Goal: Task Accomplishment & Management: Use online tool/utility

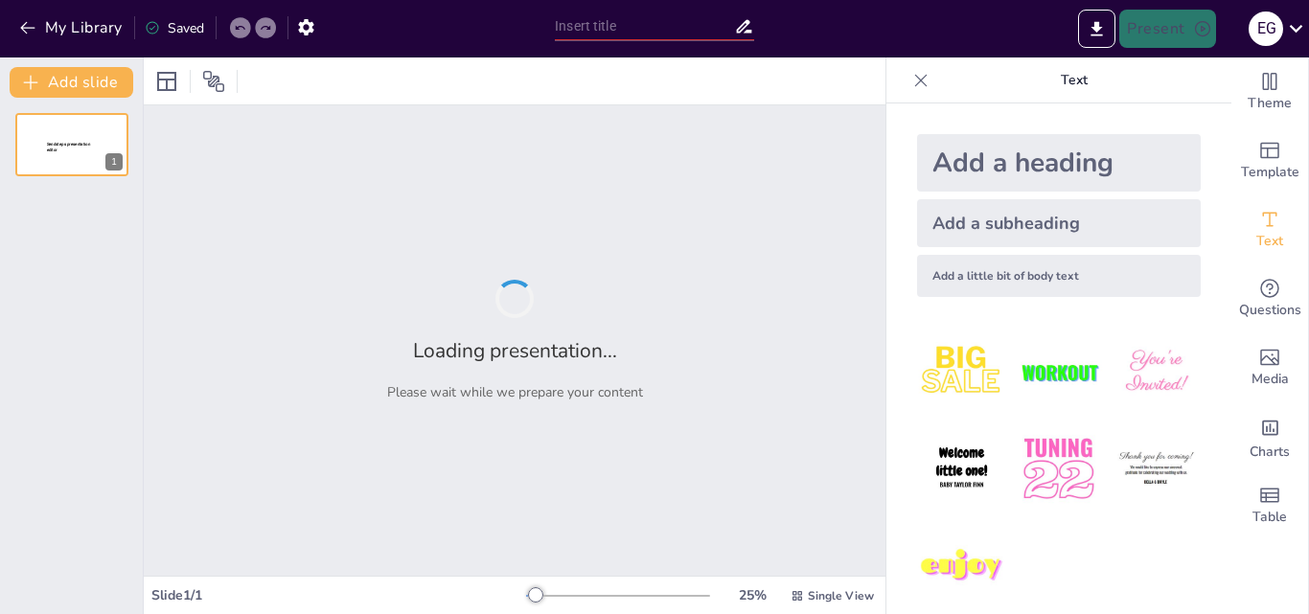
type input "El Sistema Muscular en el Cuerpo Humano"
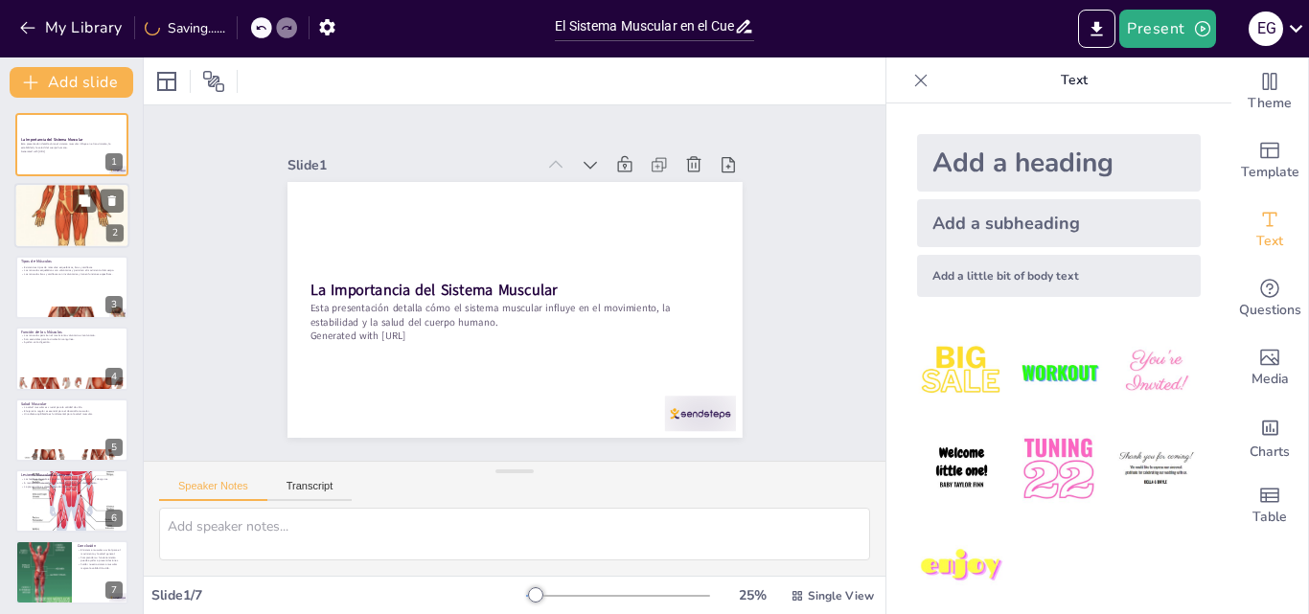
click at [61, 207] on div at bounding box center [71, 215] width 115 height 173
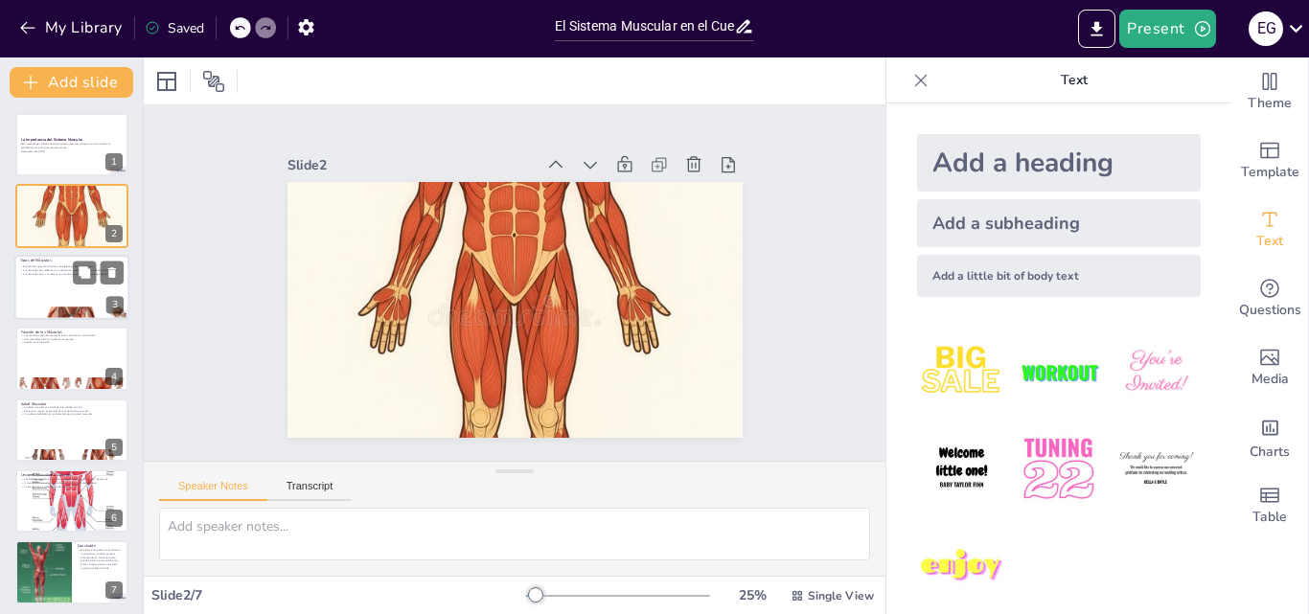
click at [46, 290] on div at bounding box center [71, 287] width 115 height 65
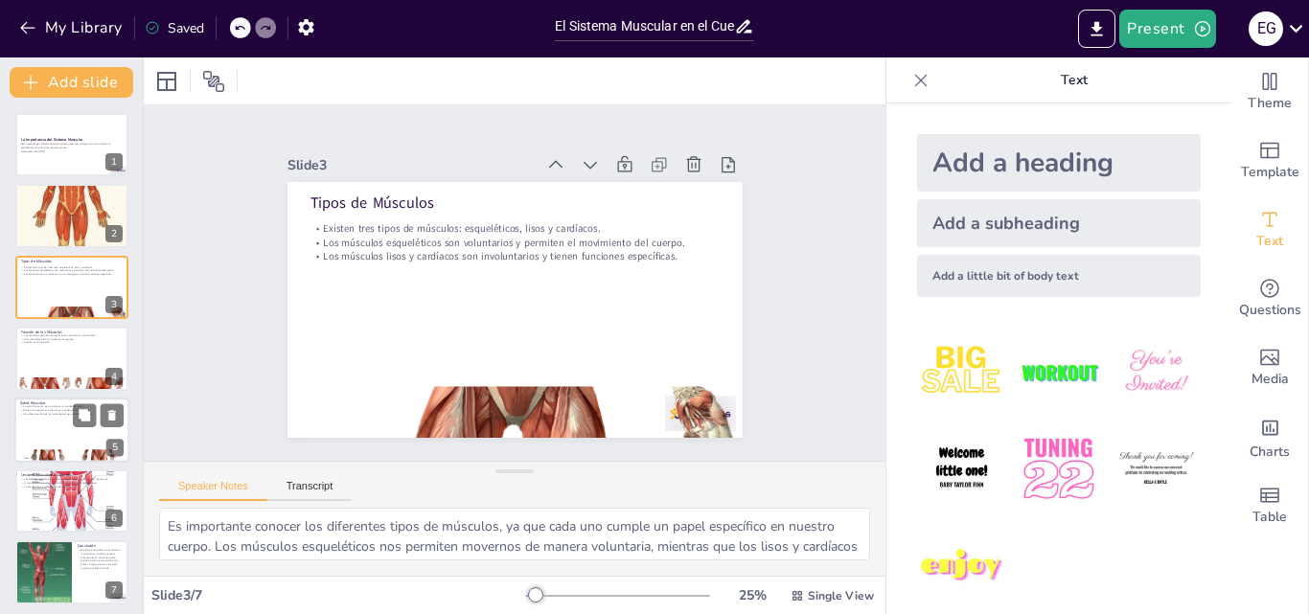
click at [42, 442] on div at bounding box center [71, 430] width 115 height 65
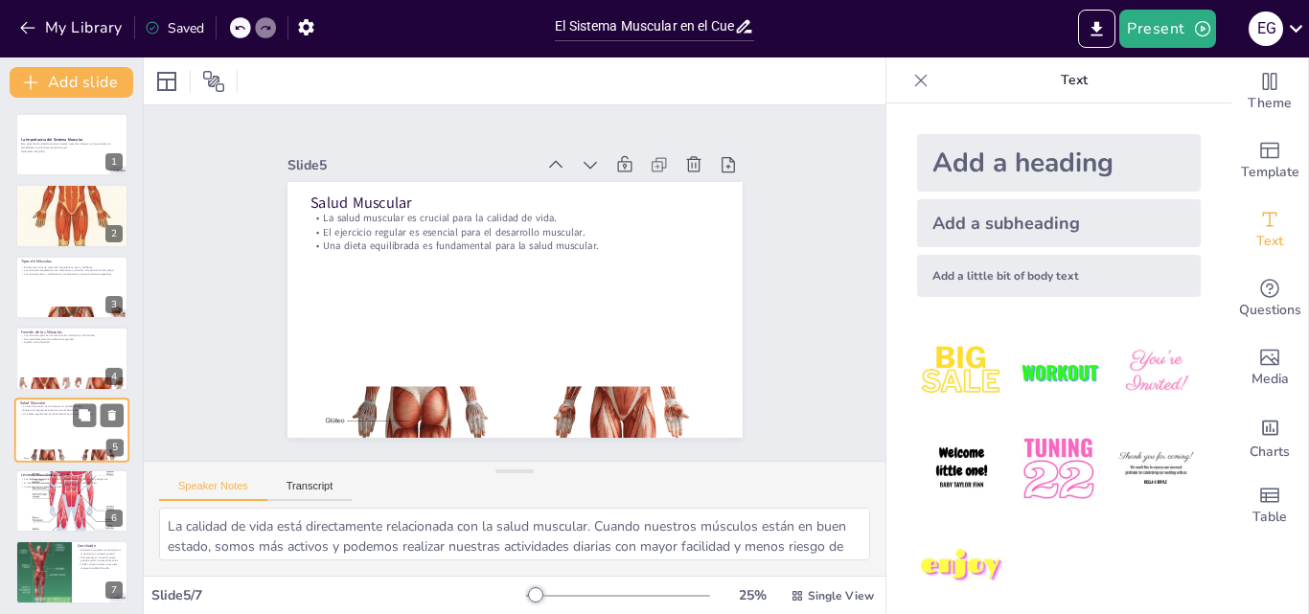
scroll to position [6, 0]
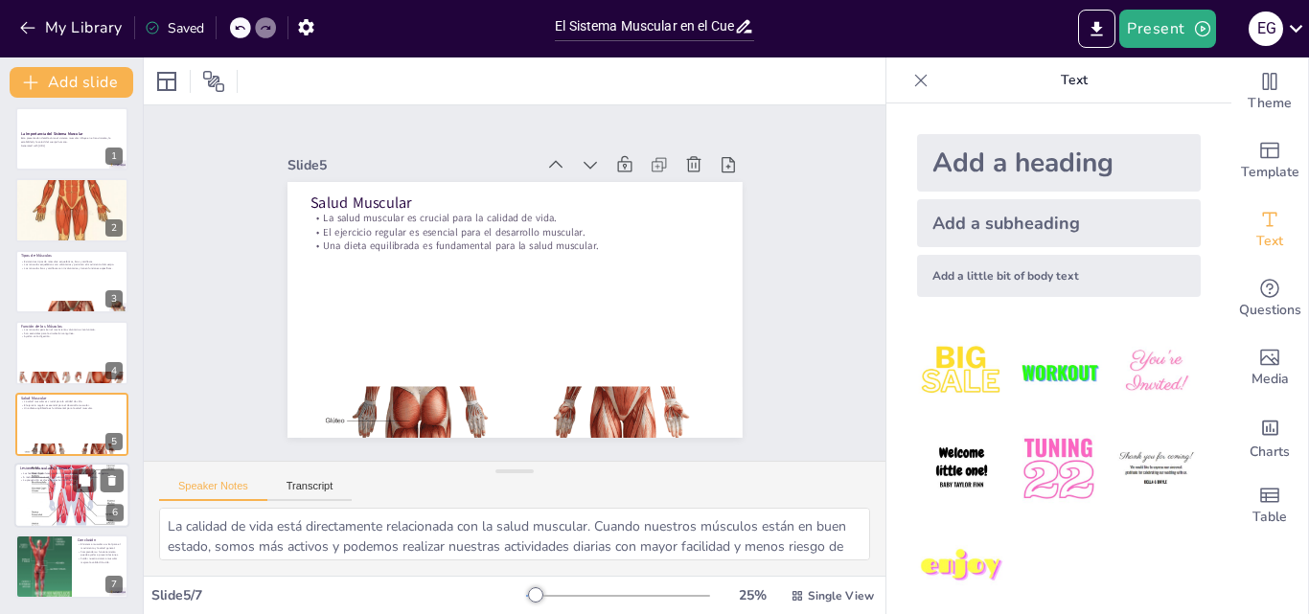
click at [50, 503] on div at bounding box center [71, 495] width 115 height 173
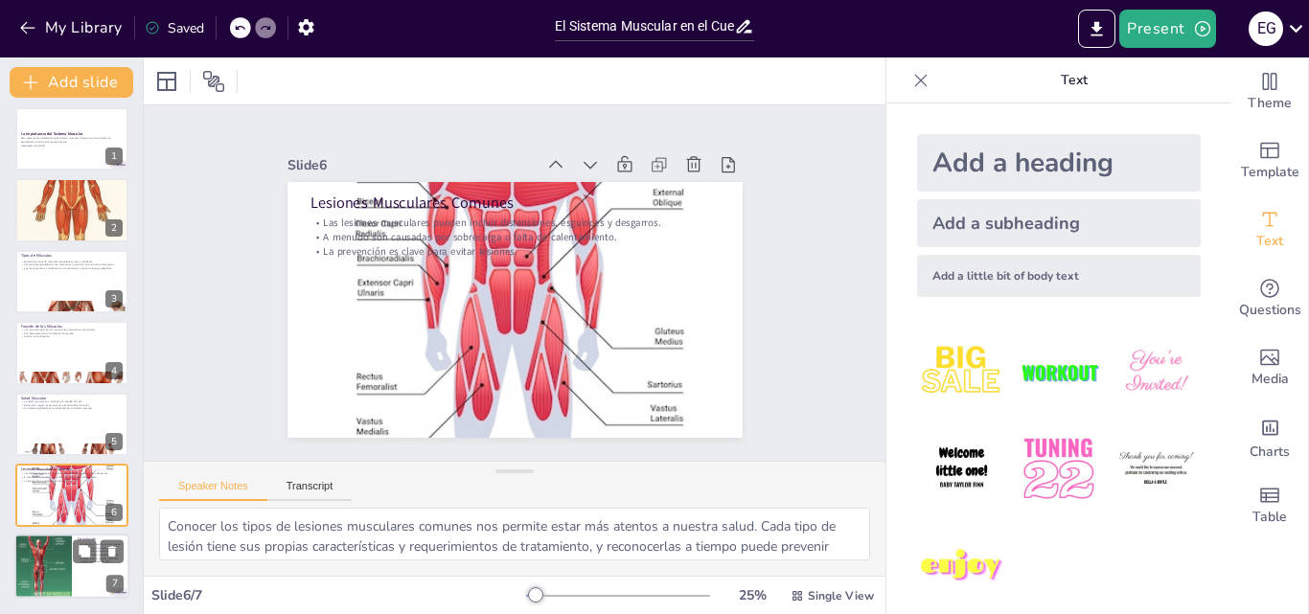
click at [56, 566] on div at bounding box center [43, 566] width 58 height 81
type textarea "La importancia del sistema muscular no puede subestimarse. Es el motor que impu…"
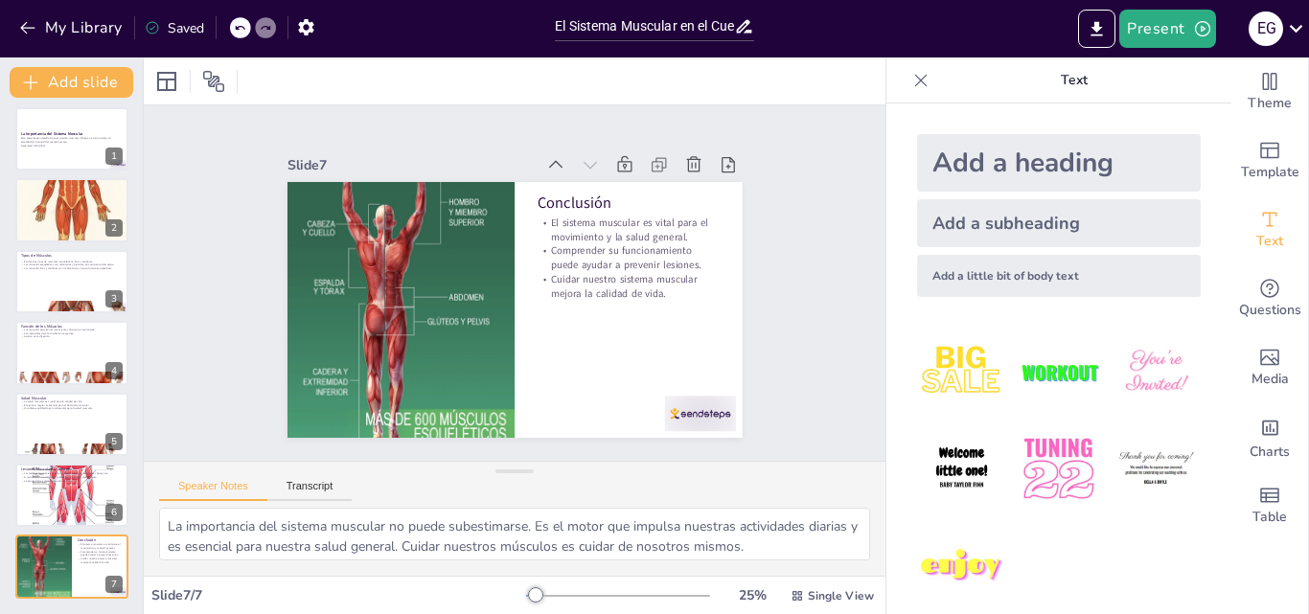
click at [970, 381] on img at bounding box center [961, 372] width 89 height 89
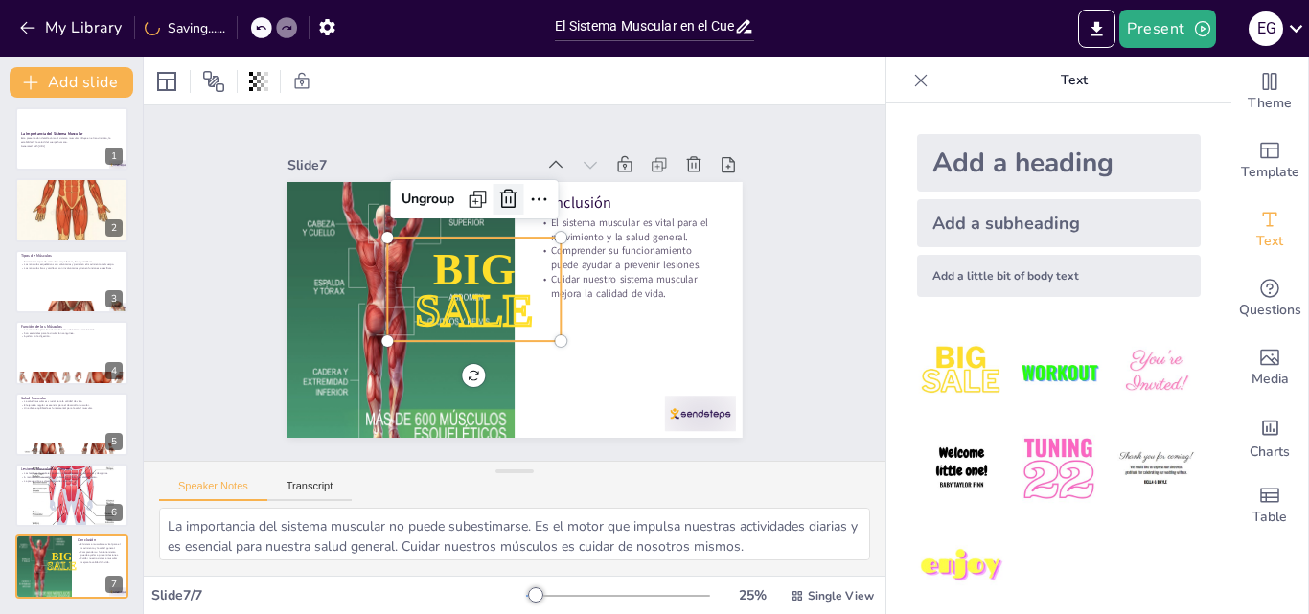
click at [497, 190] on icon at bounding box center [508, 199] width 23 height 23
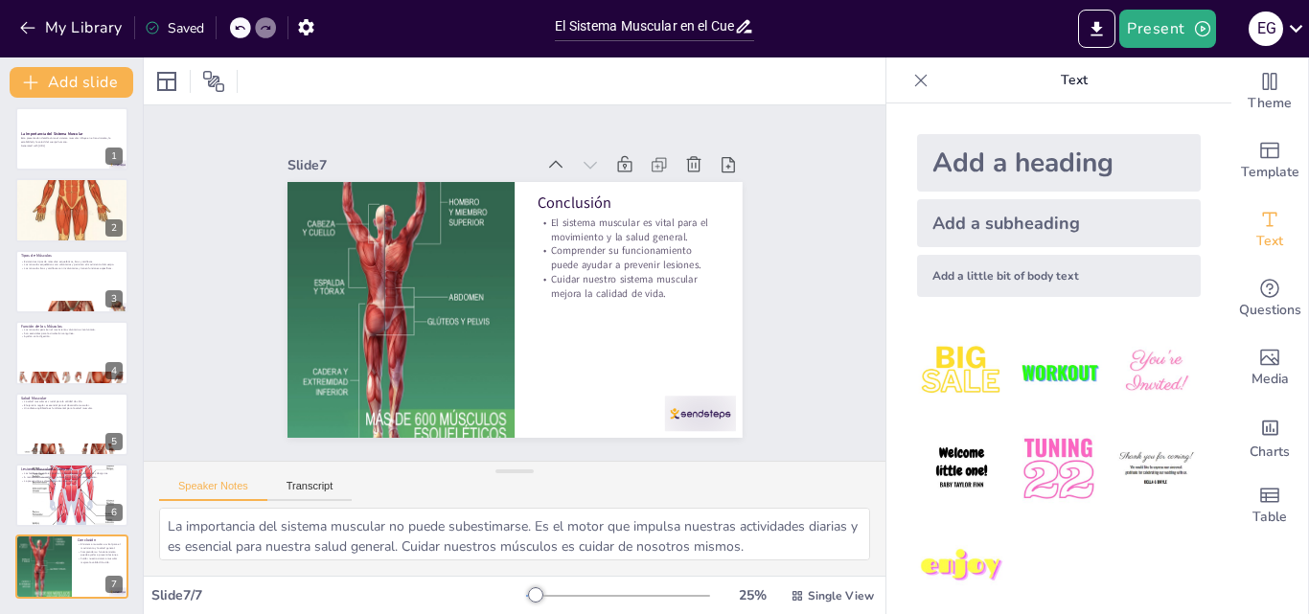
drag, startPoint x: 1215, startPoint y: 500, endPoint x: 1242, endPoint y: 234, distance: 267.8
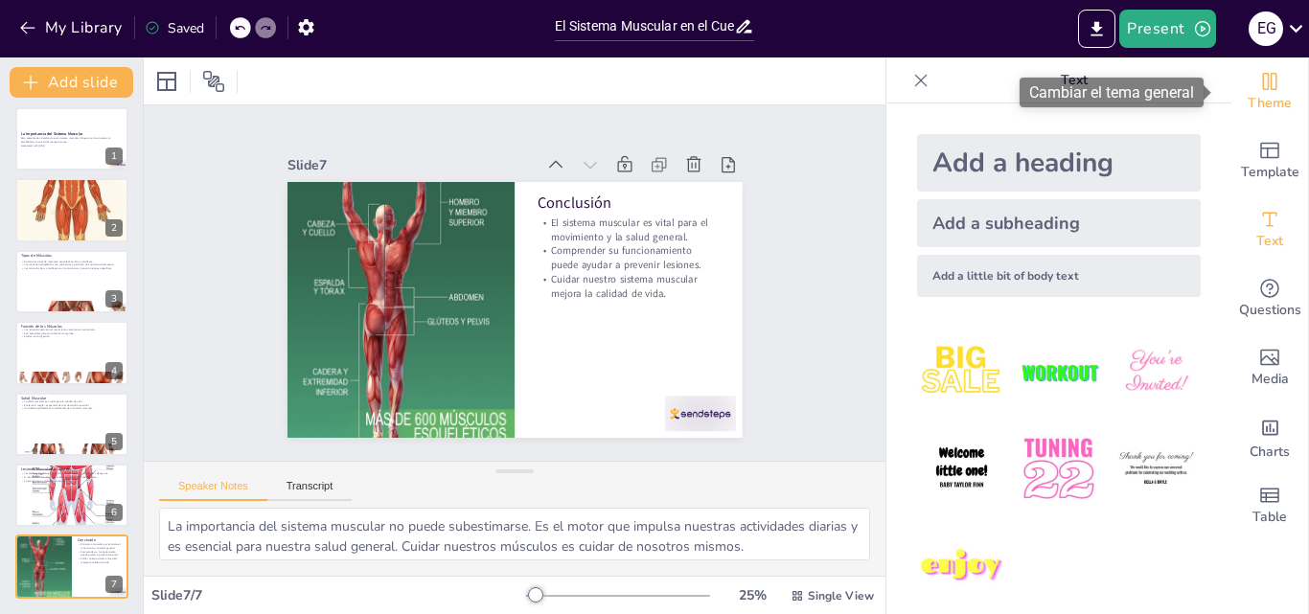
click at [1251, 108] on span "Theme" at bounding box center [1270, 103] width 44 height 21
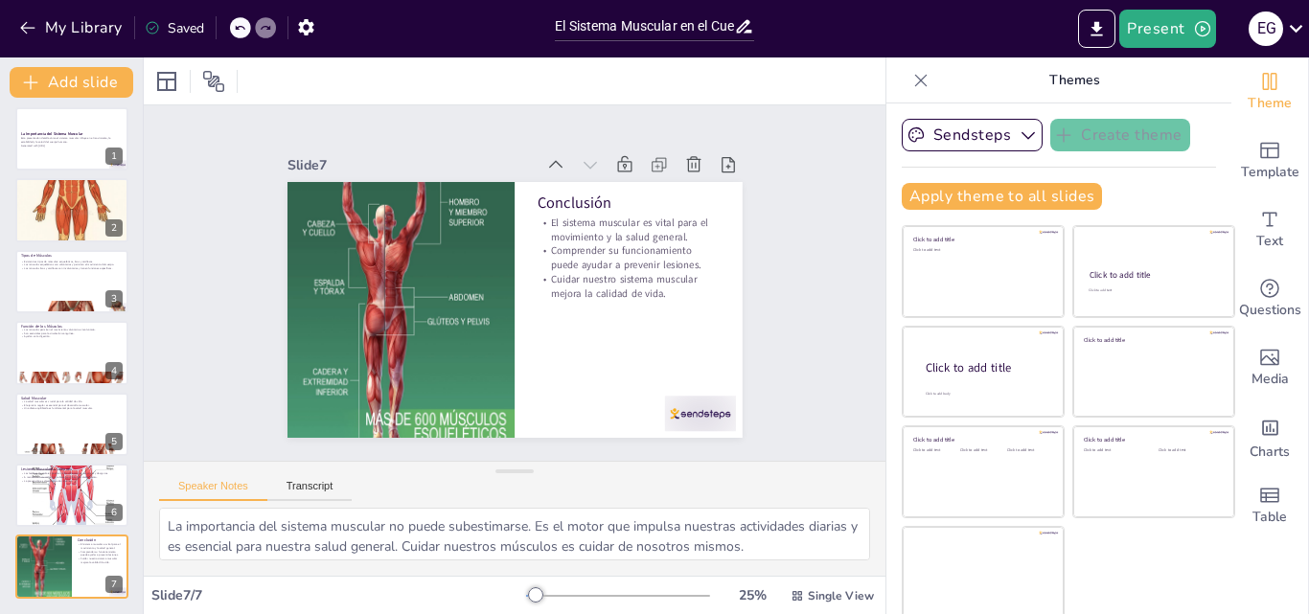
click at [620, 596] on div at bounding box center [618, 596] width 184 height 15
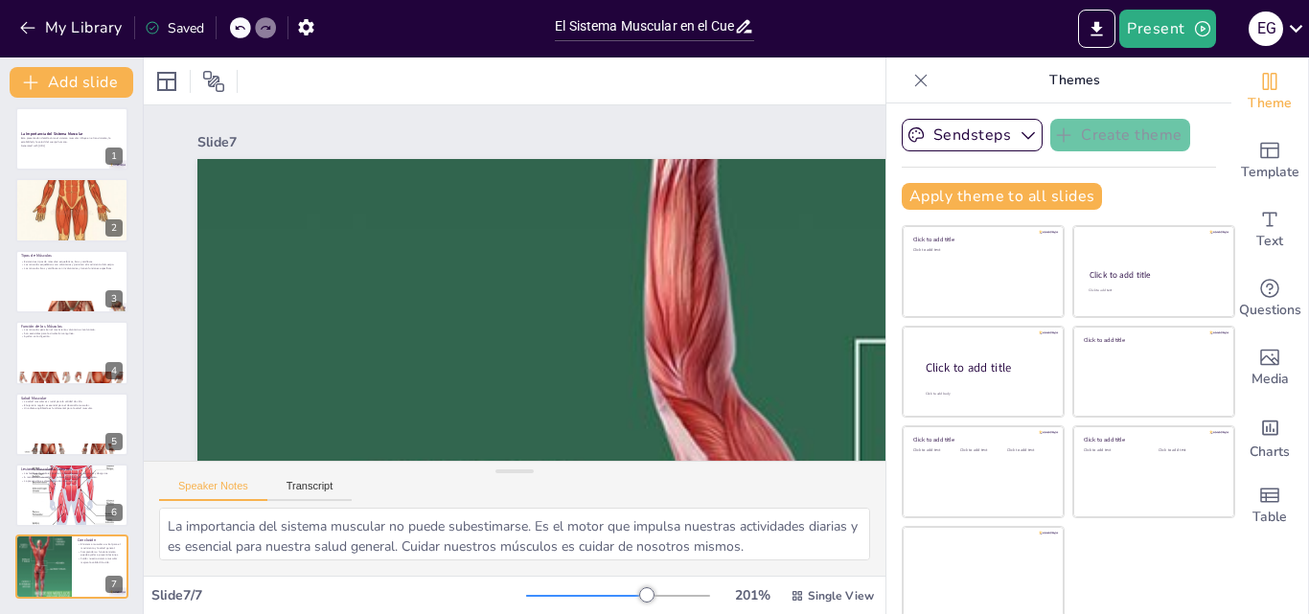
click at [554, 592] on div at bounding box center [618, 596] width 184 height 15
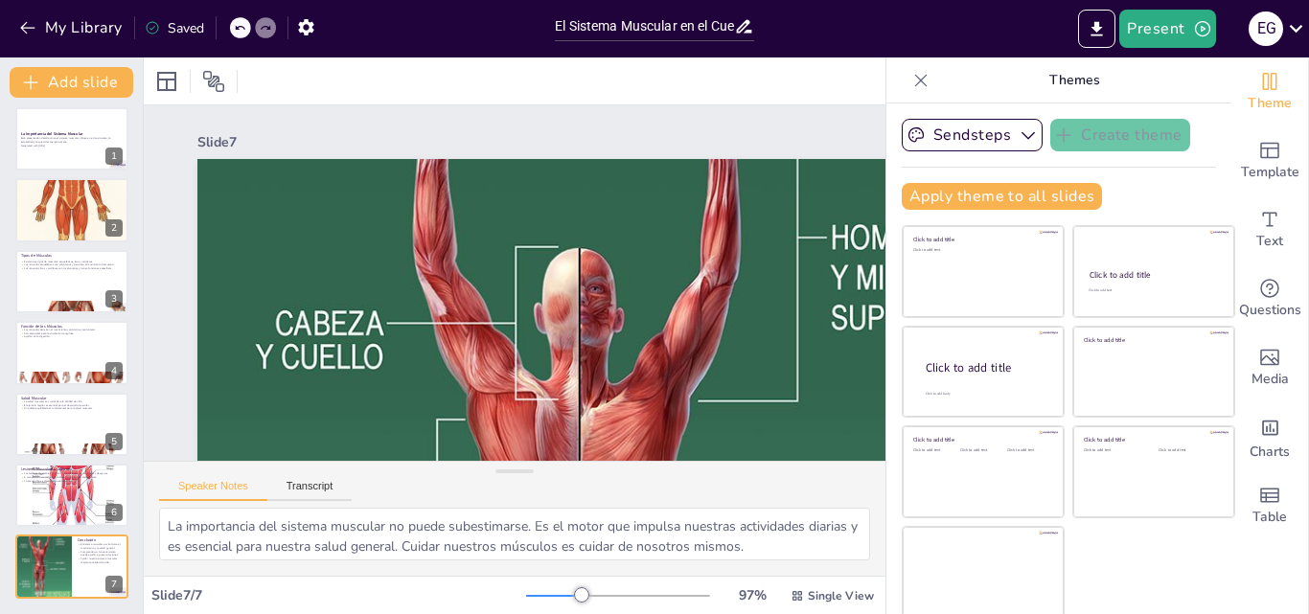
drag, startPoint x: 535, startPoint y: 591, endPoint x: 535, endPoint y: 575, distance: 16.3
click at [535, 581] on div "97 % Single View" at bounding box center [702, 596] width 352 height 31
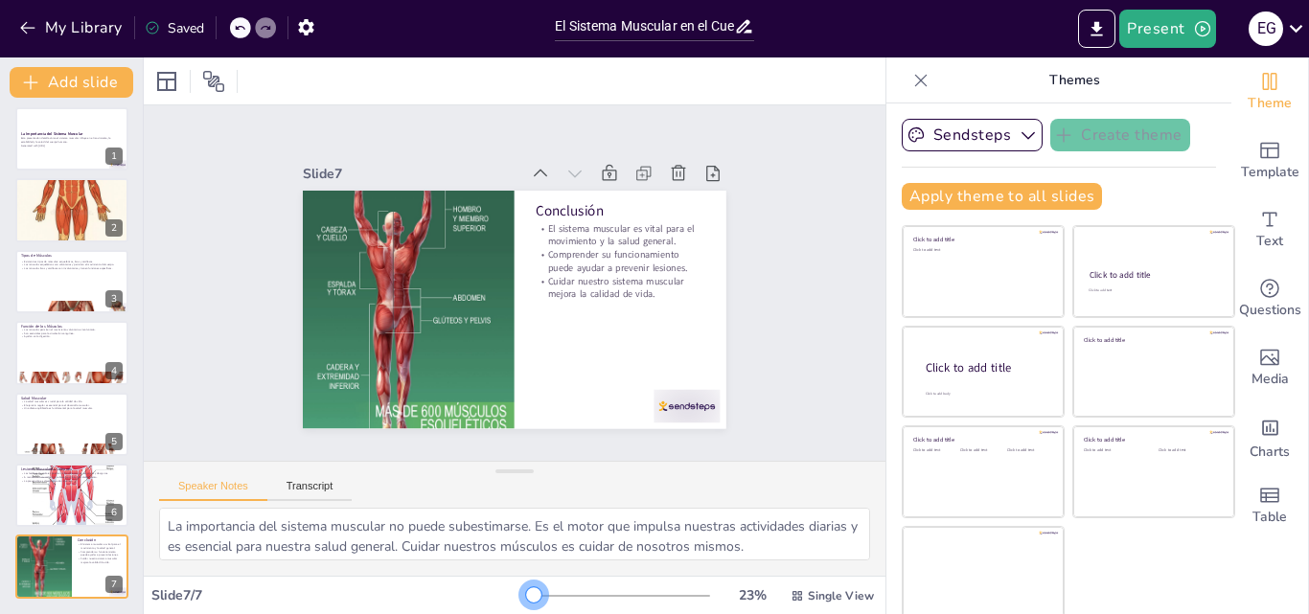
click at [526, 597] on div at bounding box center [618, 596] width 184 height 15
click at [312, 493] on button "Transcript" at bounding box center [309, 490] width 85 height 21
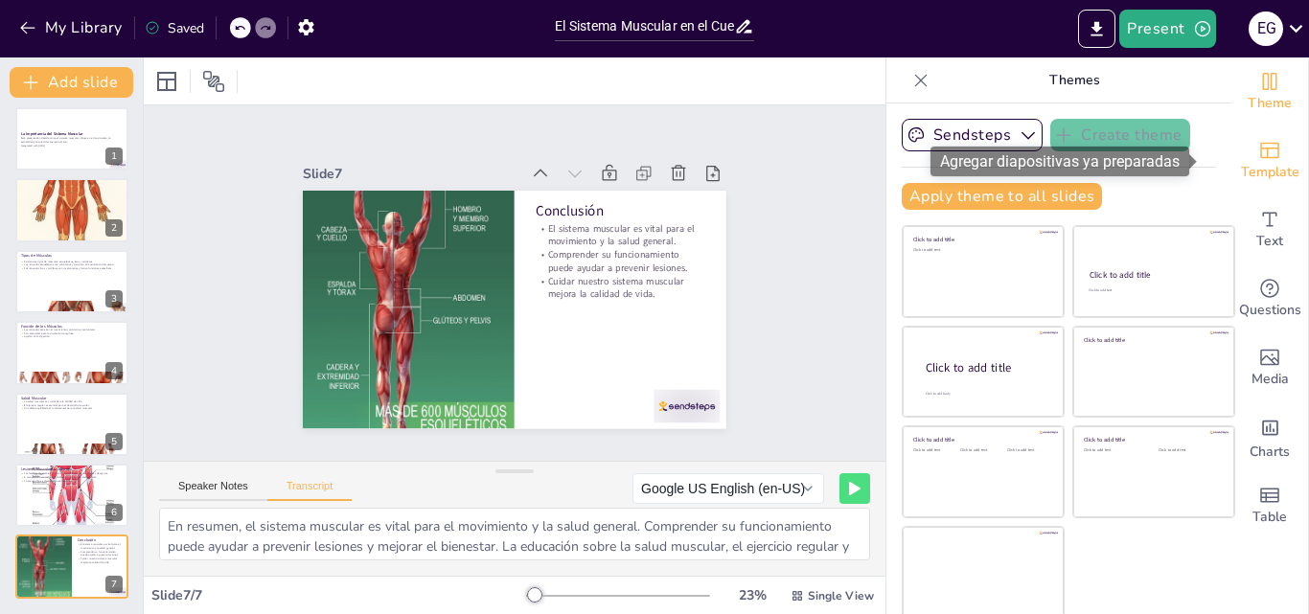
click at [1260, 156] on icon "Add ready made slides" at bounding box center [1269, 151] width 19 height 16
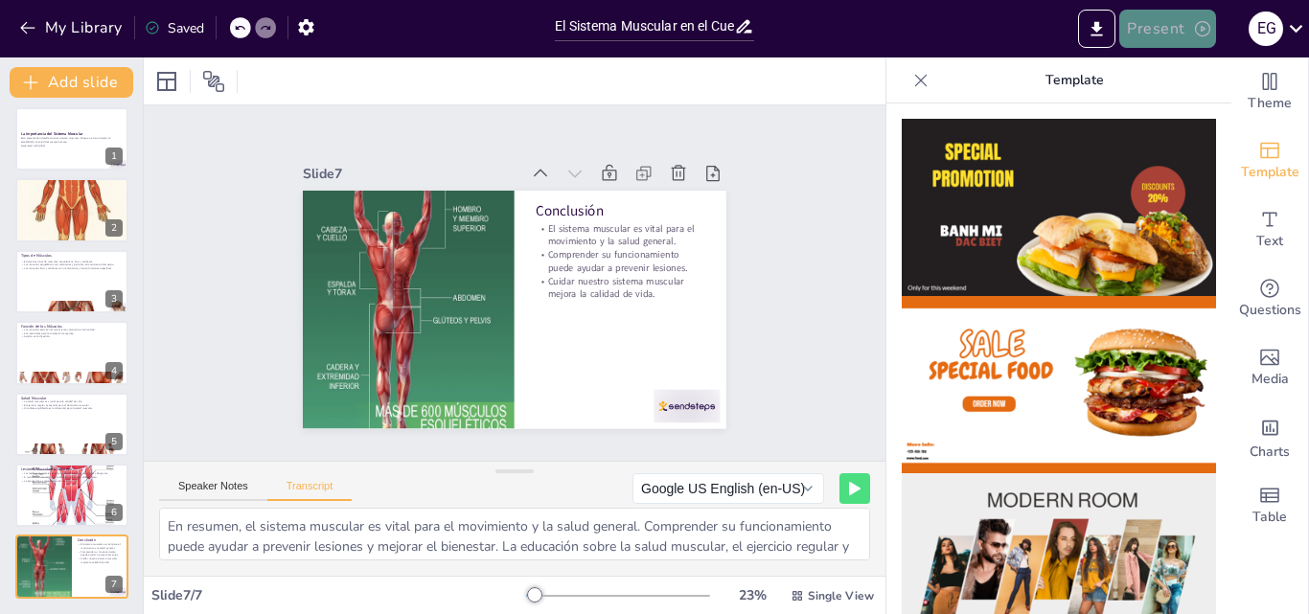
click at [1189, 20] on button "Present" at bounding box center [1168, 29] width 96 height 38
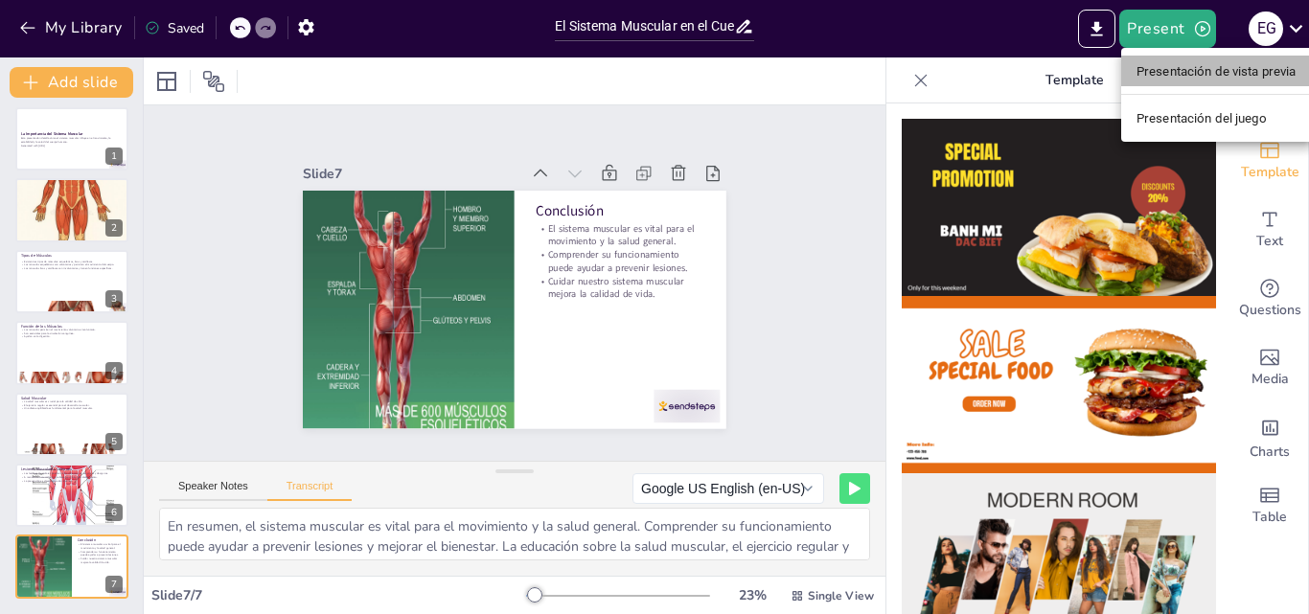
click at [1190, 67] on font "Presentación de vista previa" at bounding box center [1217, 71] width 160 height 14
